Goal: Task Accomplishment & Management: Manage account settings

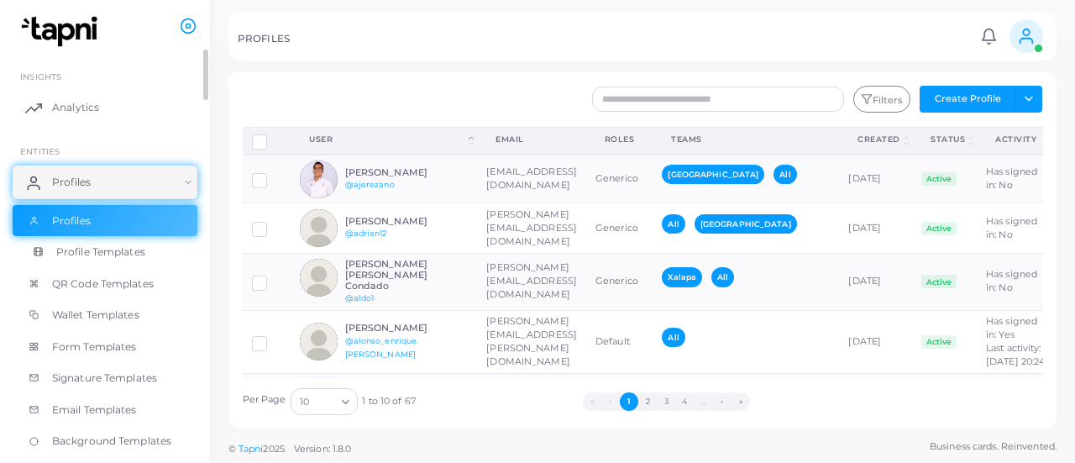
click at [119, 248] on span "Profile Templates" at bounding box center [100, 251] width 89 height 15
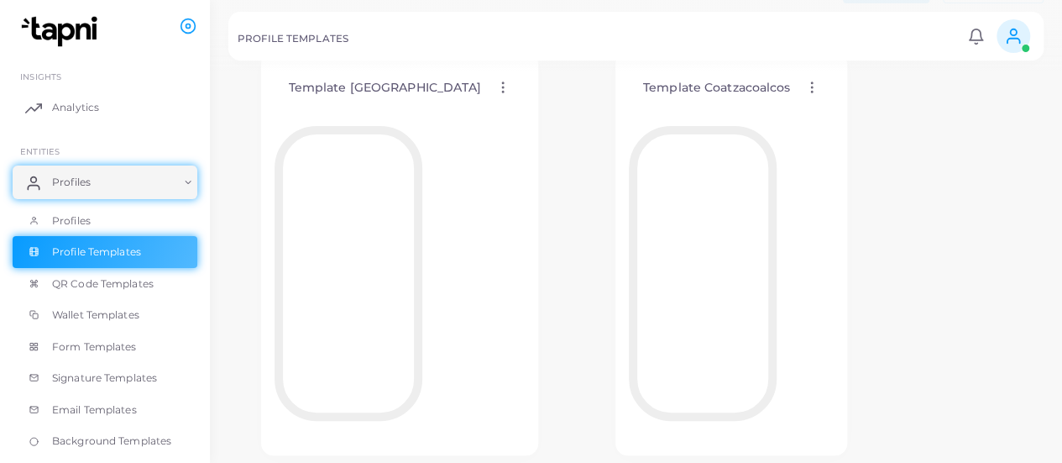
scroll to position [91, 0]
click at [495, 83] on icon at bounding box center [502, 90] width 15 height 15
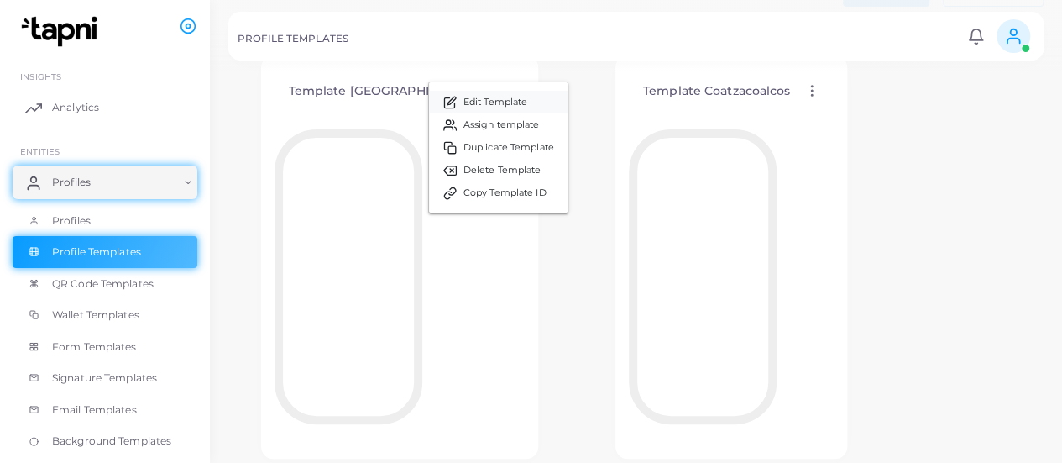
click at [464, 101] on span "Edit Template" at bounding box center [496, 102] width 64 height 13
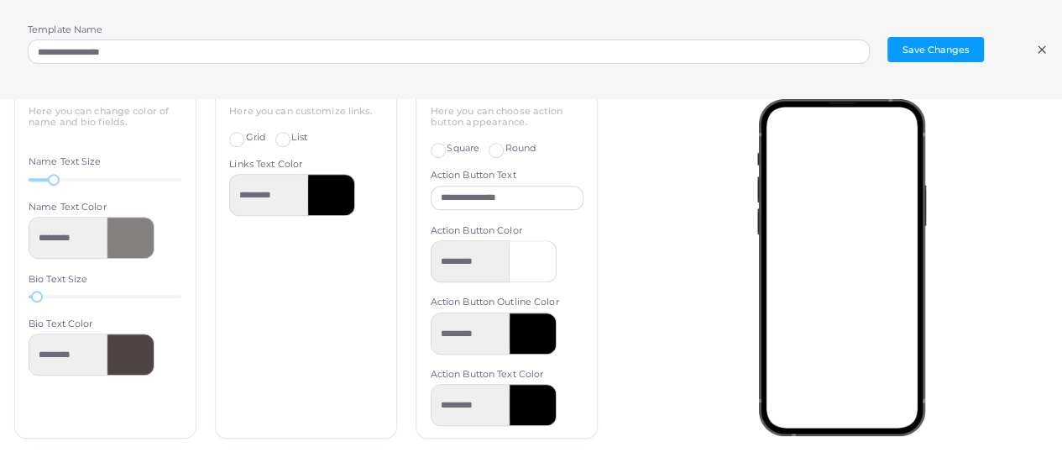
scroll to position [349, 0]
click at [1038, 49] on icon at bounding box center [1041, 49] width 13 height 13
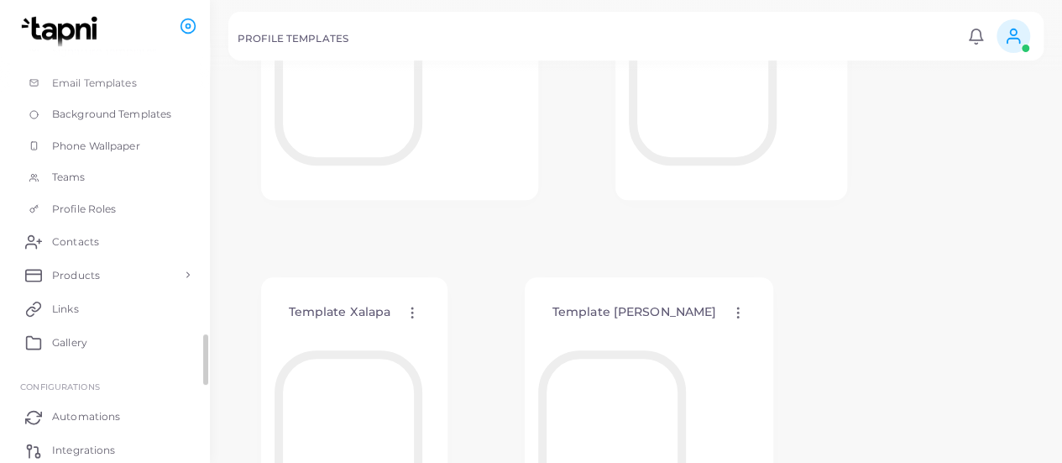
scroll to position [425, 0]
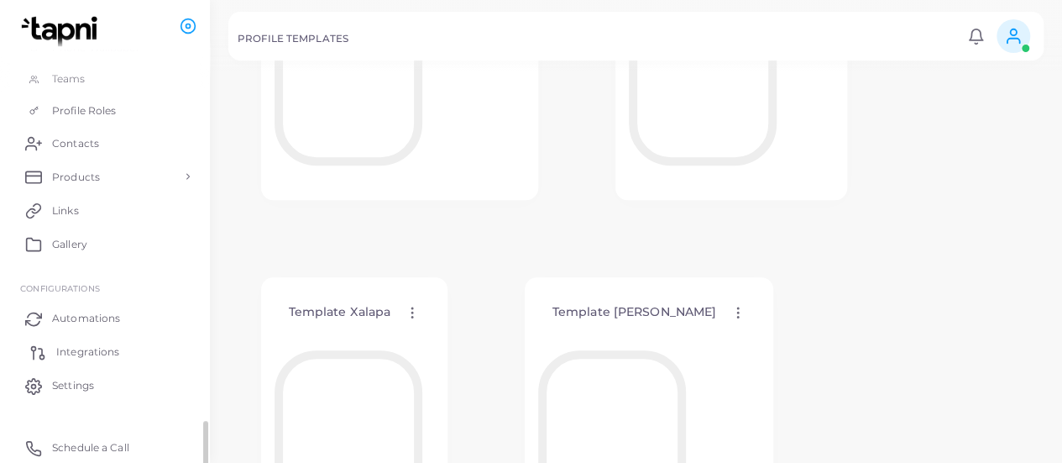
click at [68, 362] on link "Integrations" at bounding box center [105, 352] width 185 height 34
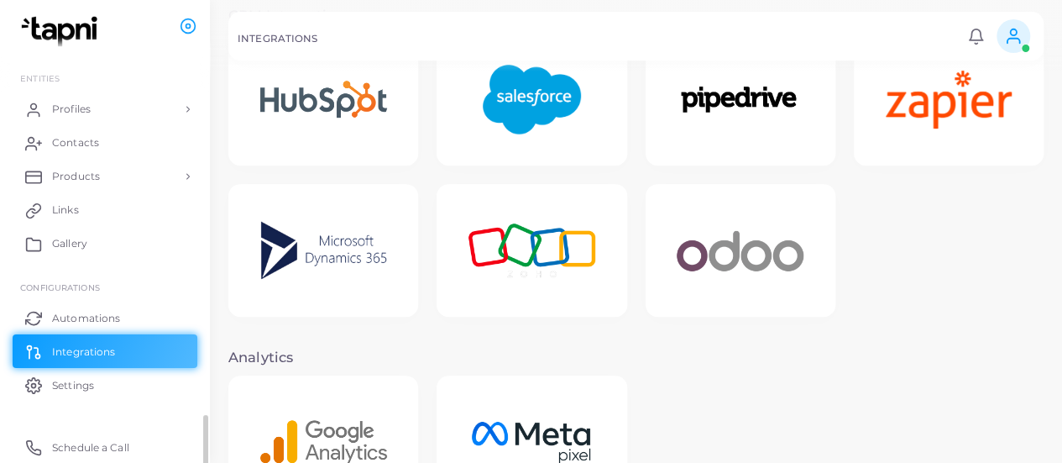
scroll to position [72, 0]
click at [554, 139] on img at bounding box center [531, 99] width 134 height 105
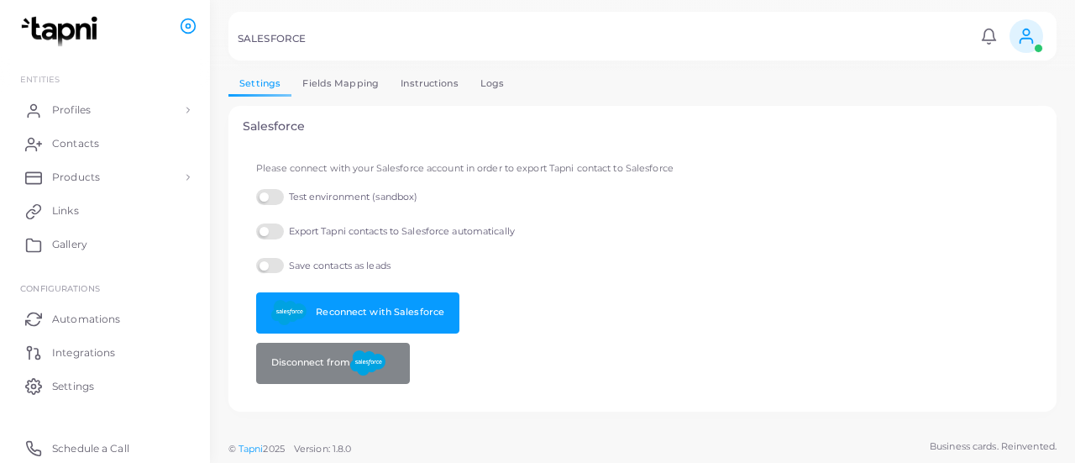
click at [332, 90] on link "Fields Mapping" at bounding box center [340, 83] width 98 height 24
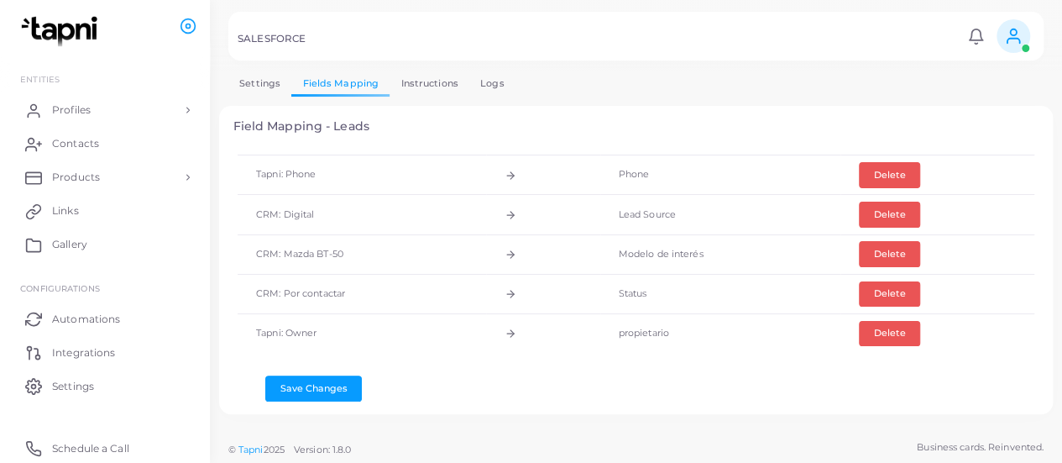
scroll to position [400, 0]
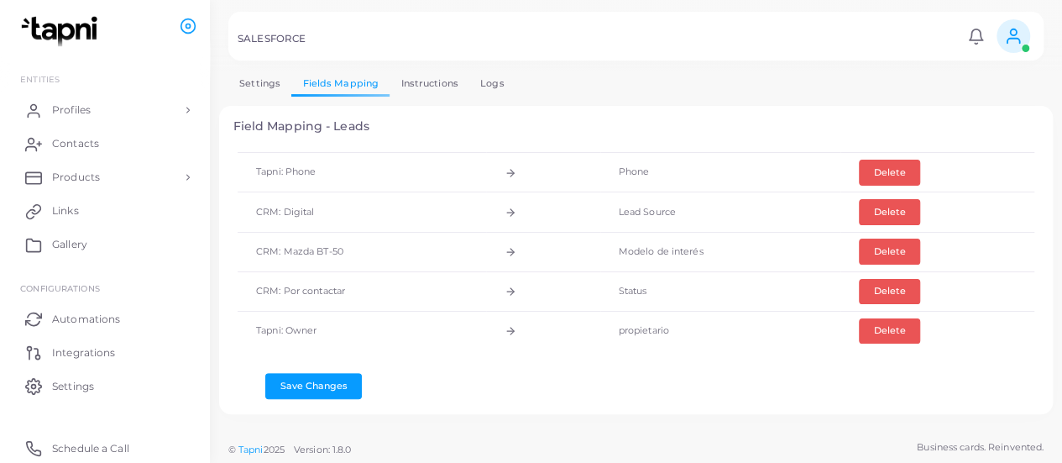
click at [450, 413] on div "Field Mapping - Leads CRM Field Loading... Sync Fields Property FROM: Loading..…" at bounding box center [636, 260] width 834 height 309
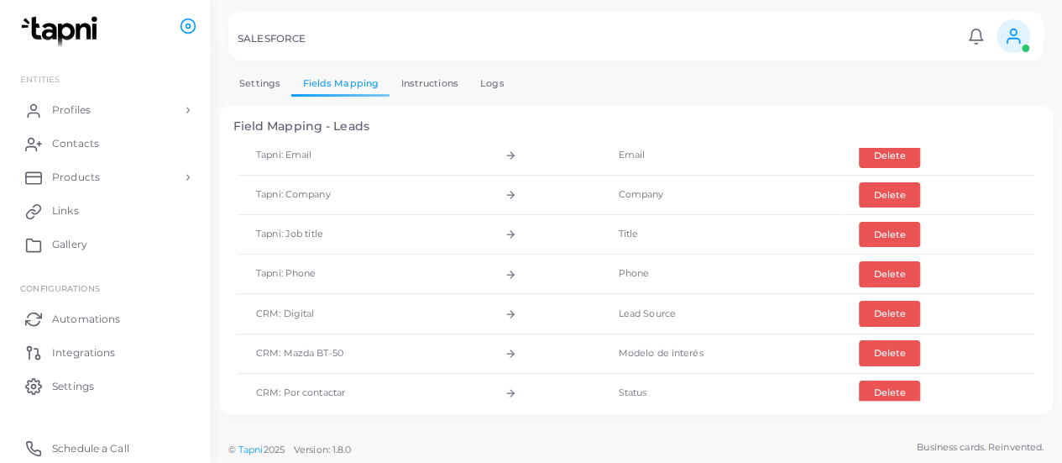
scroll to position [299, 0]
click at [497, 89] on link "Logs" at bounding box center [492, 83] width 46 height 24
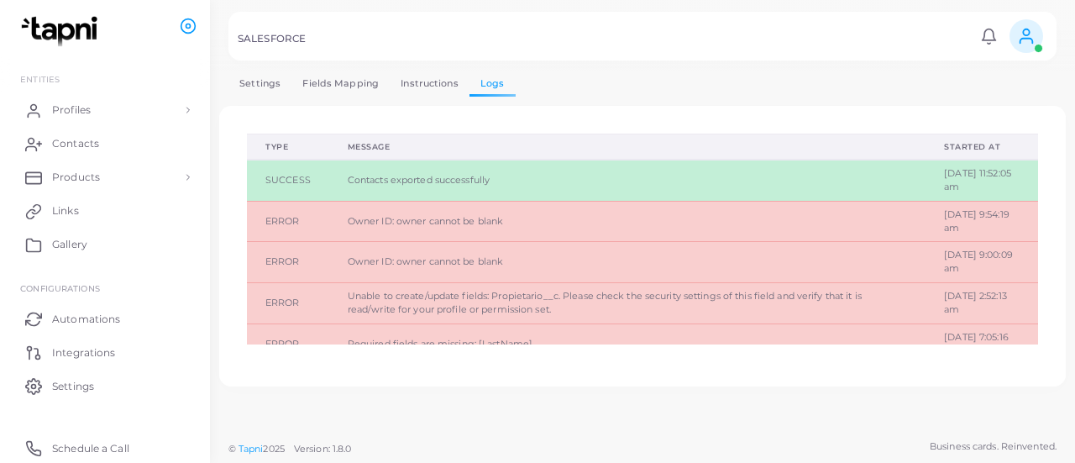
click at [445, 88] on link "Instructions" at bounding box center [430, 83] width 80 height 24
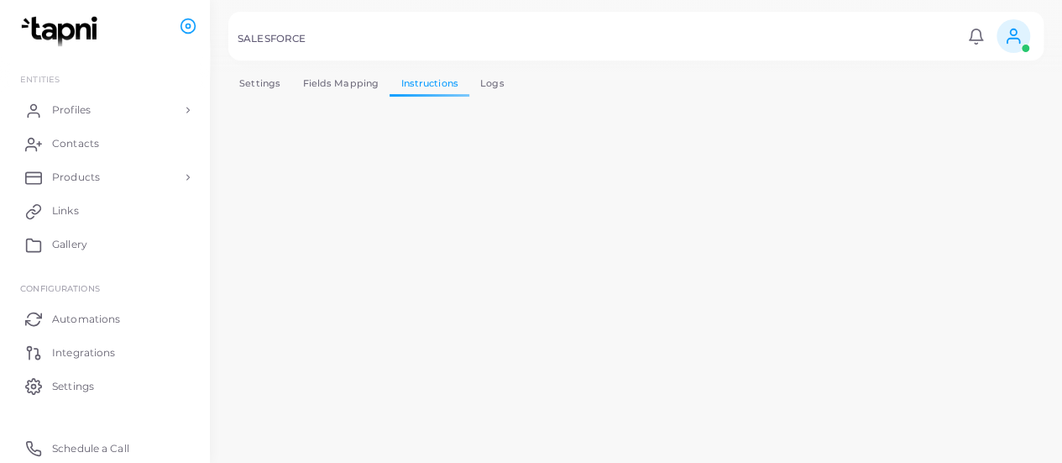
click at [269, 86] on link "Settings" at bounding box center [259, 83] width 63 height 24
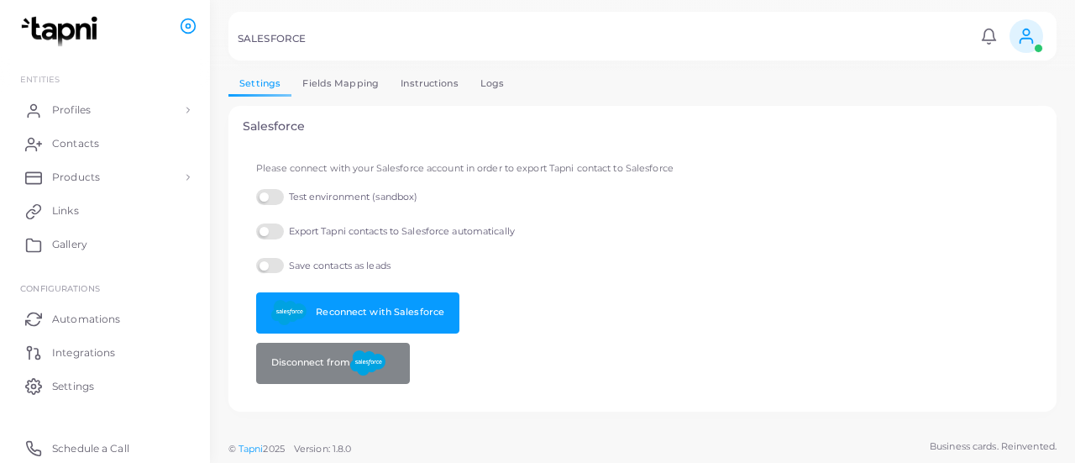
click at [331, 88] on link "Fields Mapping" at bounding box center [340, 83] width 98 height 24
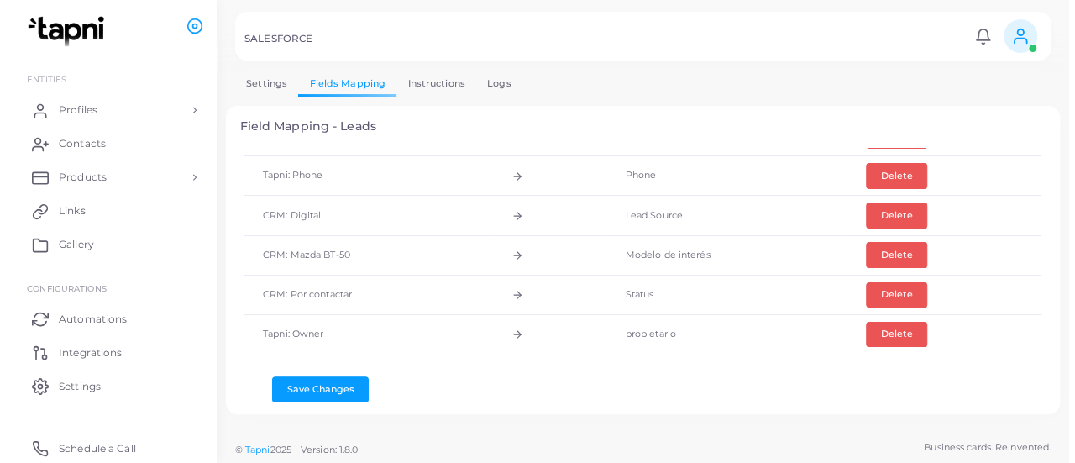
scroll to position [400, 0]
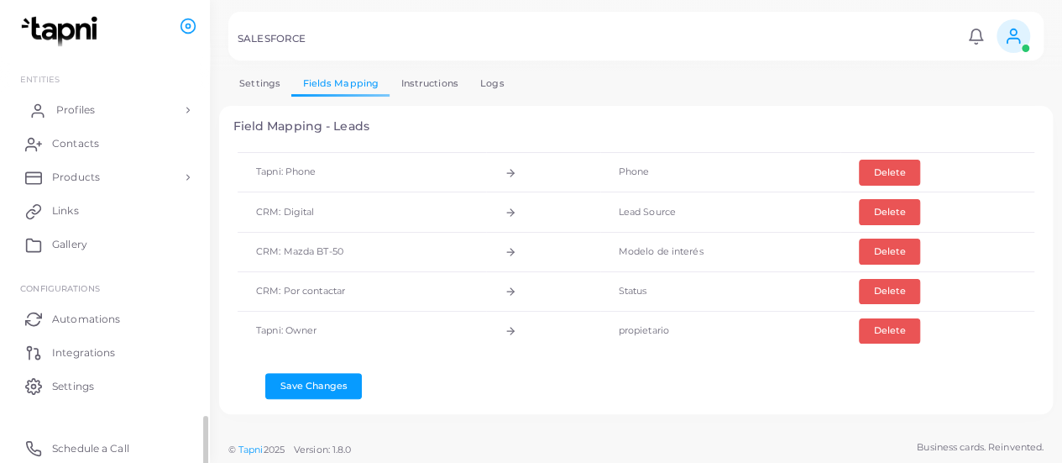
click at [103, 108] on link "Profiles" at bounding box center [105, 110] width 185 height 34
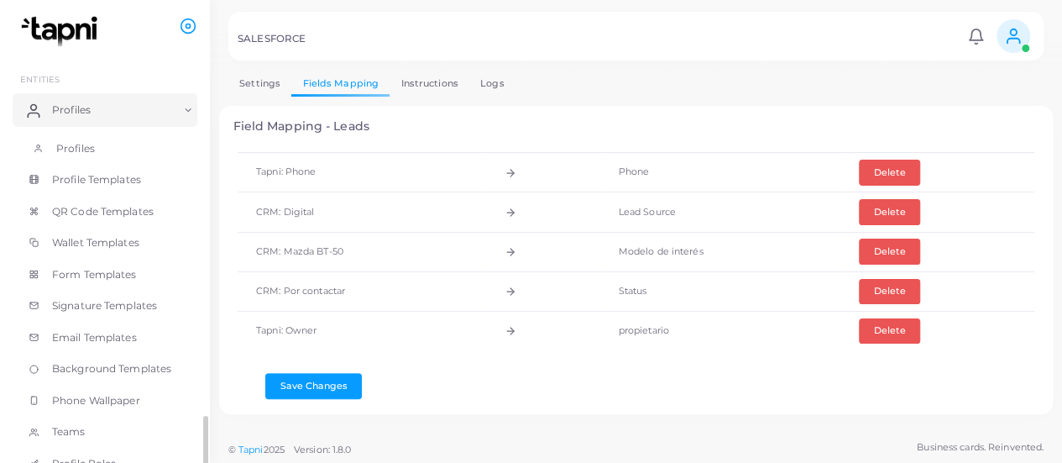
click at [94, 146] on span "Profiles" at bounding box center [75, 148] width 39 height 15
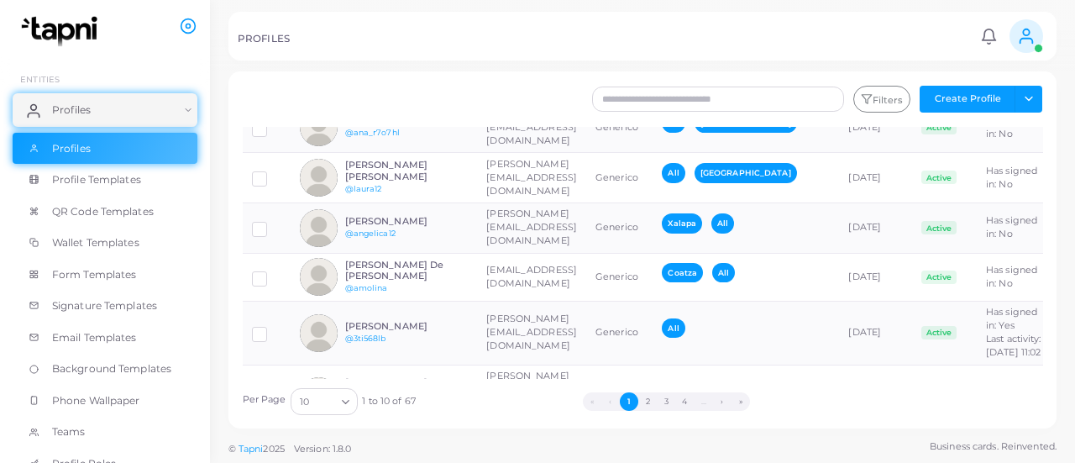
scroll to position [359, 0]
